Goal: Task Accomplishment & Management: Use online tool/utility

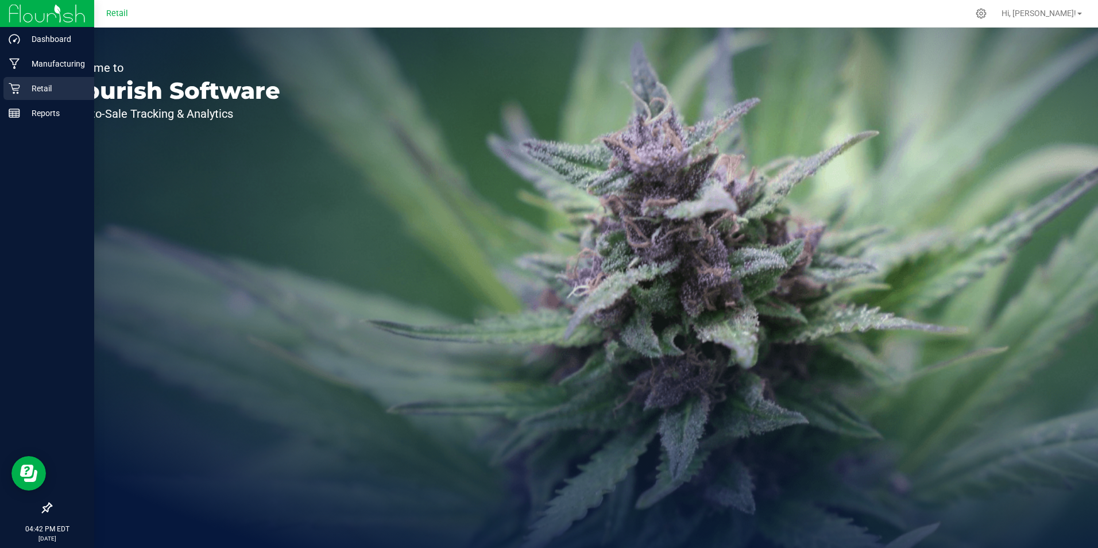
click at [35, 94] on p "Retail" at bounding box center [54, 89] width 69 height 14
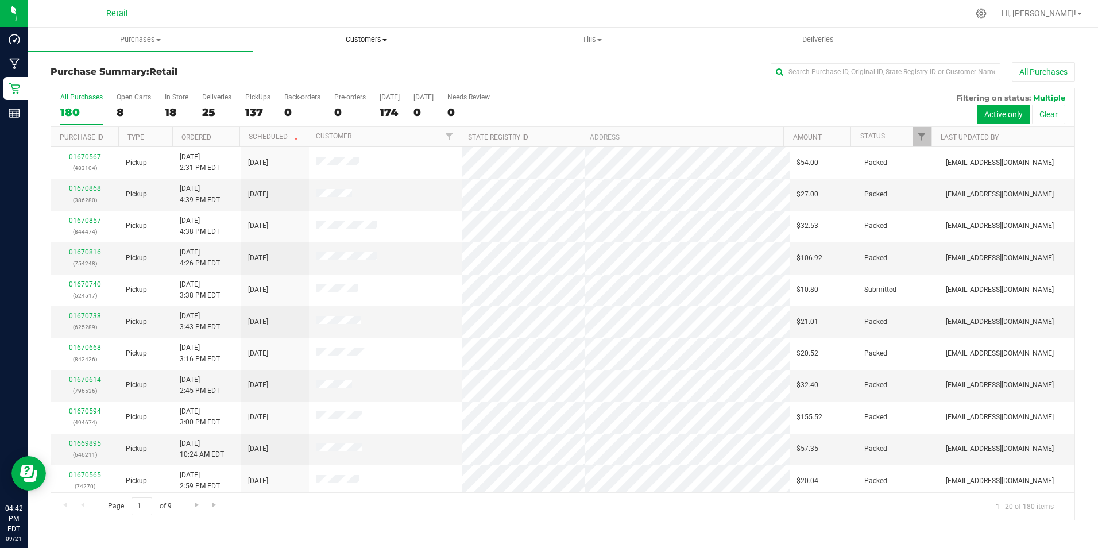
click at [369, 34] on span "Customers" at bounding box center [366, 39] width 224 height 10
click at [339, 67] on li "All customers" at bounding box center [366, 70] width 226 height 14
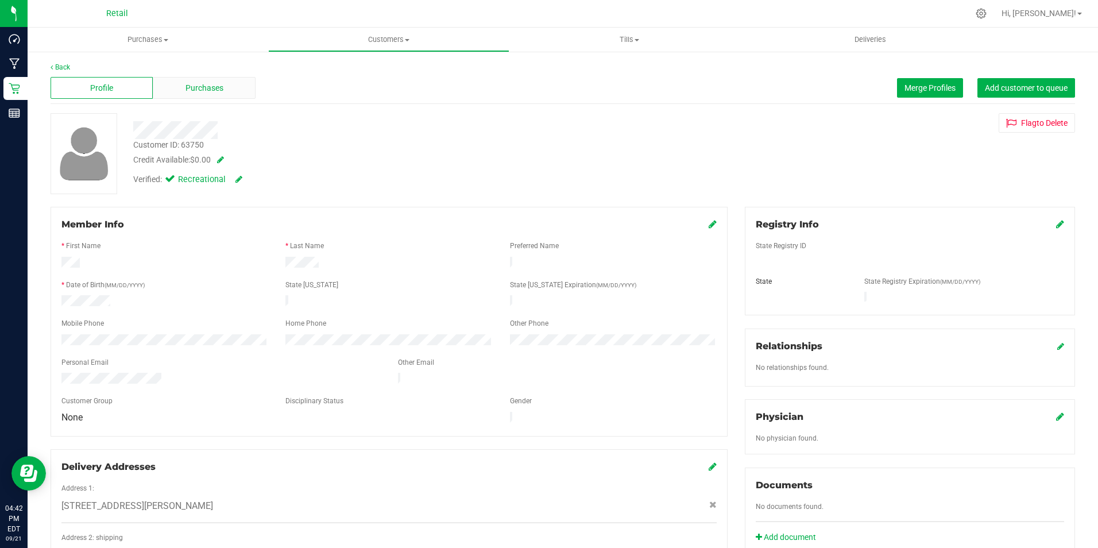
click at [191, 84] on span "Purchases" at bounding box center [204, 88] width 38 height 12
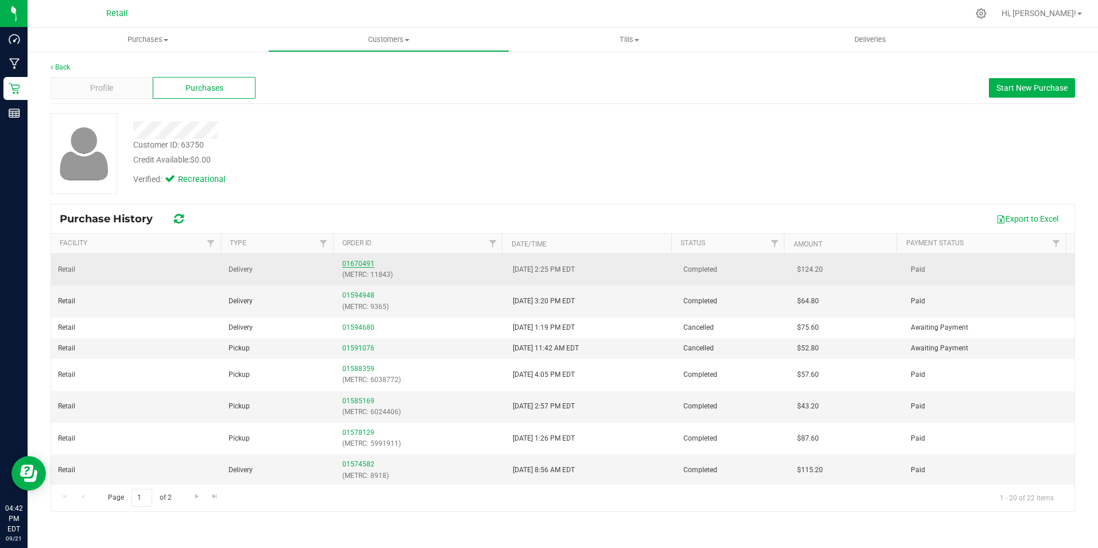
click at [364, 262] on link "01670491" at bounding box center [358, 264] width 32 height 8
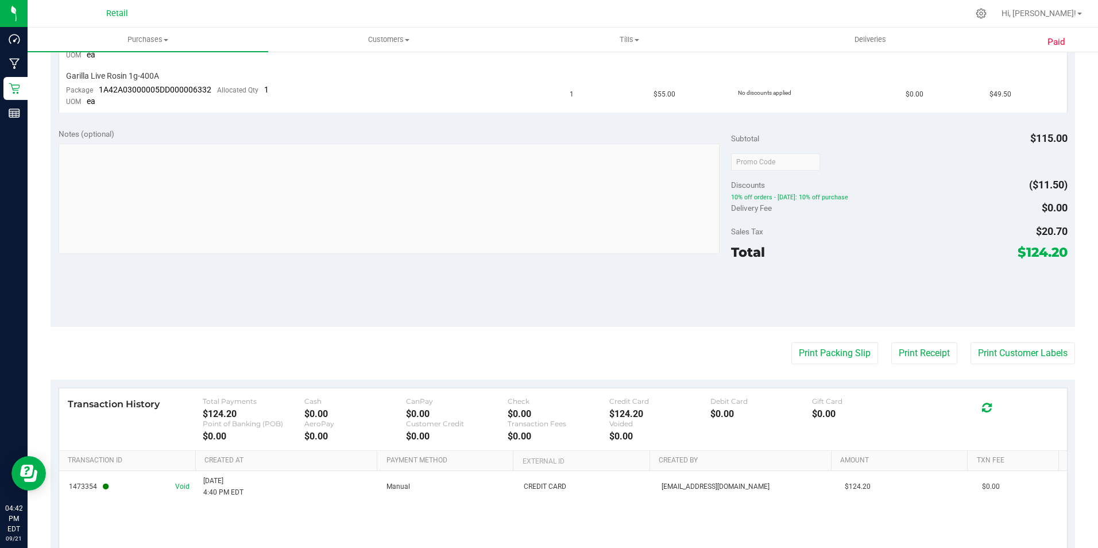
scroll to position [432, 0]
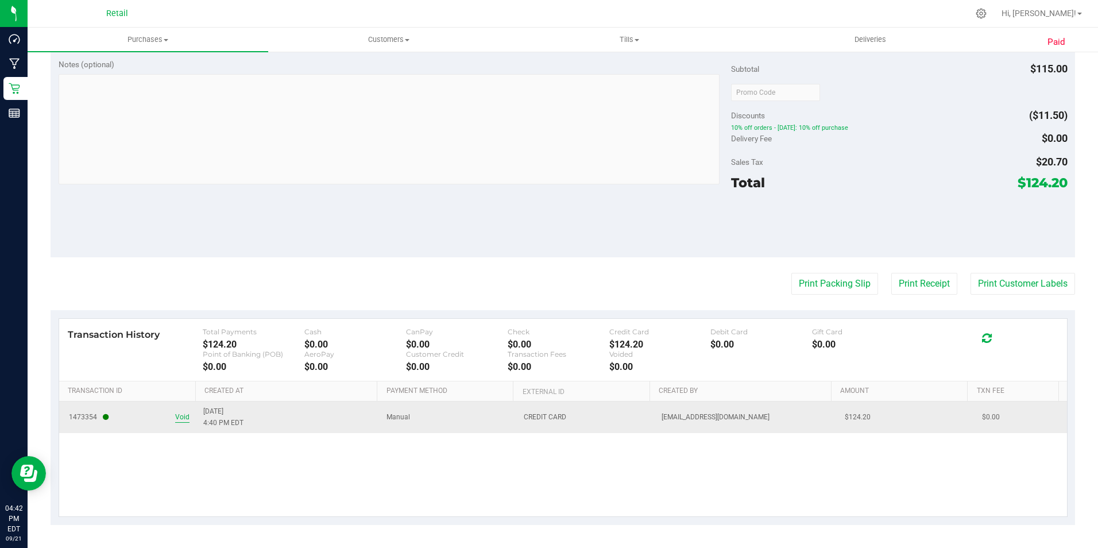
click at [183, 420] on span "Void" at bounding box center [182, 417] width 14 height 11
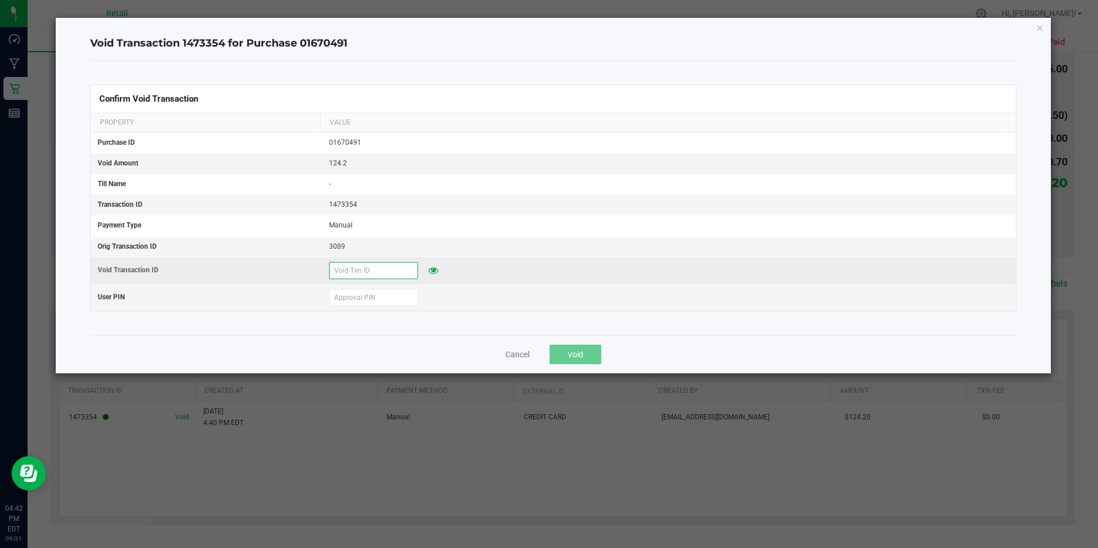
click at [353, 270] on input "text" at bounding box center [373, 270] width 89 height 17
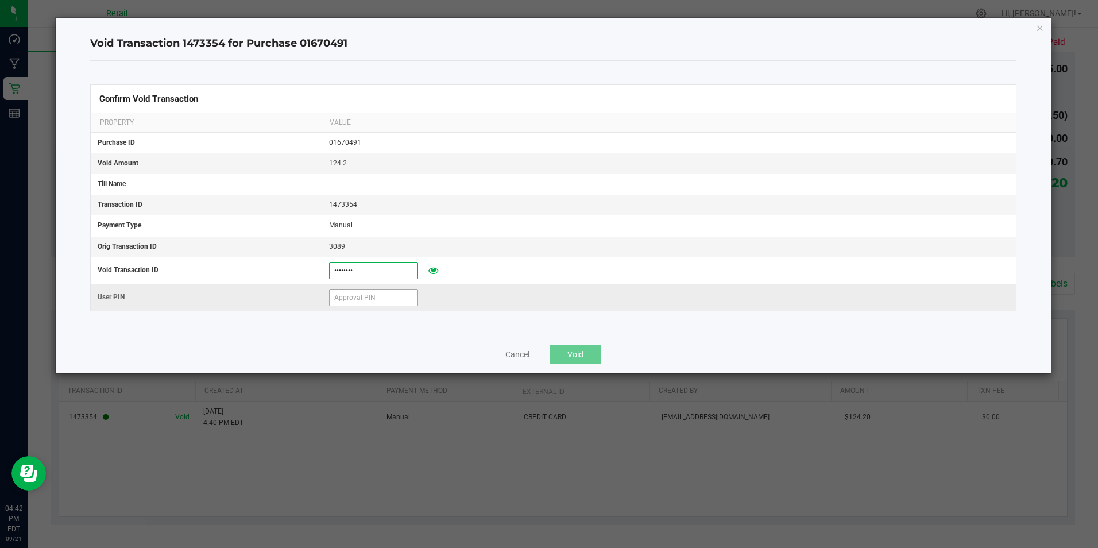
type input "09212025"
click at [362, 301] on input "text" at bounding box center [373, 297] width 89 height 17
type input "401086"
click at [595, 352] on button "Void" at bounding box center [575, 354] width 52 height 20
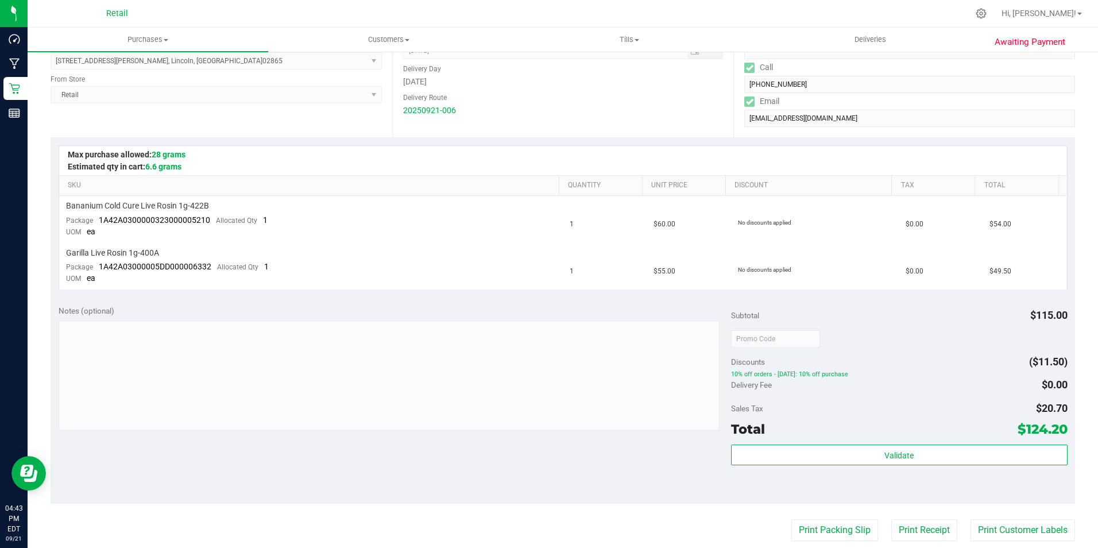
scroll to position [175, 0]
click at [1072, 9] on span "Hi, Brayam!" at bounding box center [1038, 13] width 75 height 9
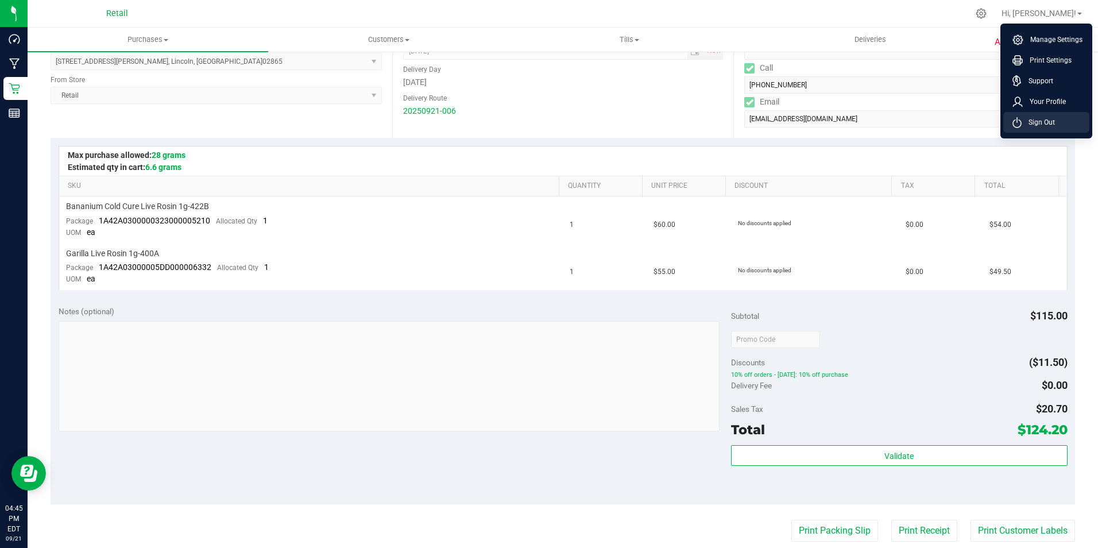
click at [1054, 127] on span "Sign Out" at bounding box center [1037, 122] width 33 height 11
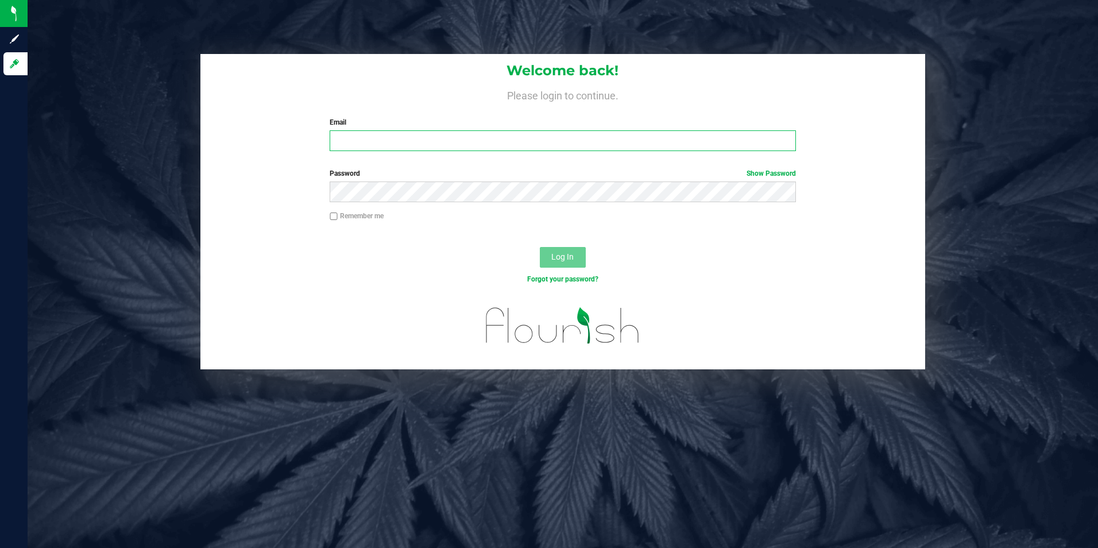
type input "[EMAIL_ADDRESS][DOMAIN_NAME]"
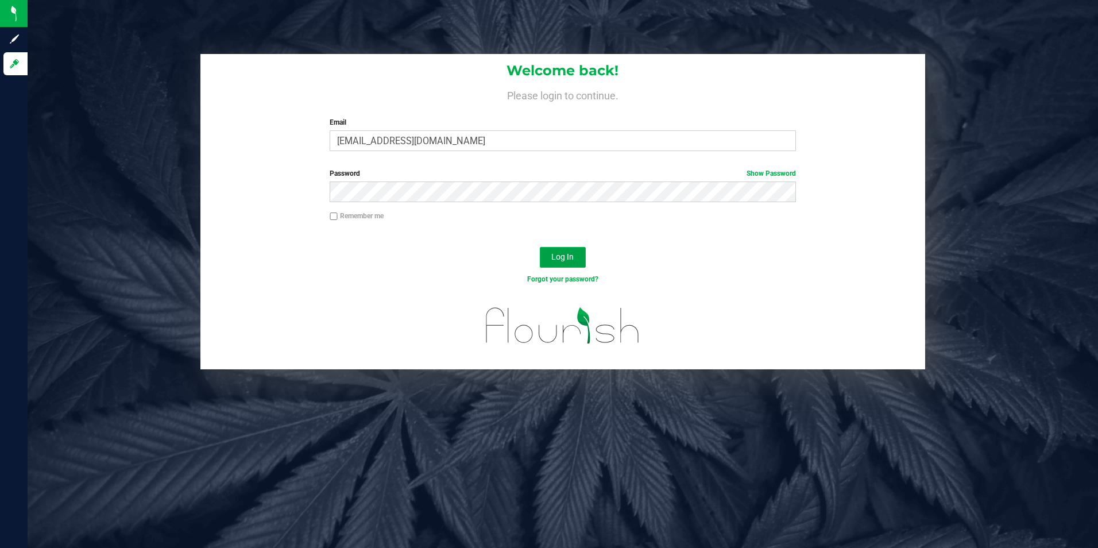
click at [556, 257] on span "Log In" at bounding box center [562, 256] width 22 height 9
click at [563, 258] on span "Log In" at bounding box center [562, 256] width 22 height 9
